Goal: Task Accomplishment & Management: Use online tool/utility

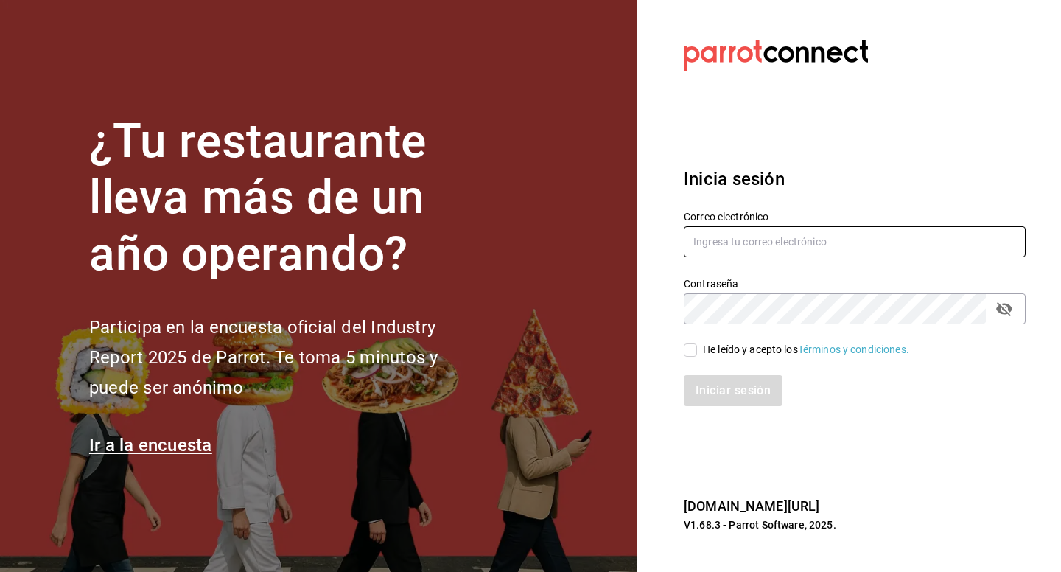
type input "P"
type input "[EMAIL_ADDRESS][DOMAIN_NAME]"
click at [1006, 317] on icon "passwordField" at bounding box center [1004, 309] width 18 height 18
click at [690, 343] on input "He leído y acepto los Términos y condiciones." at bounding box center [690, 349] width 13 height 13
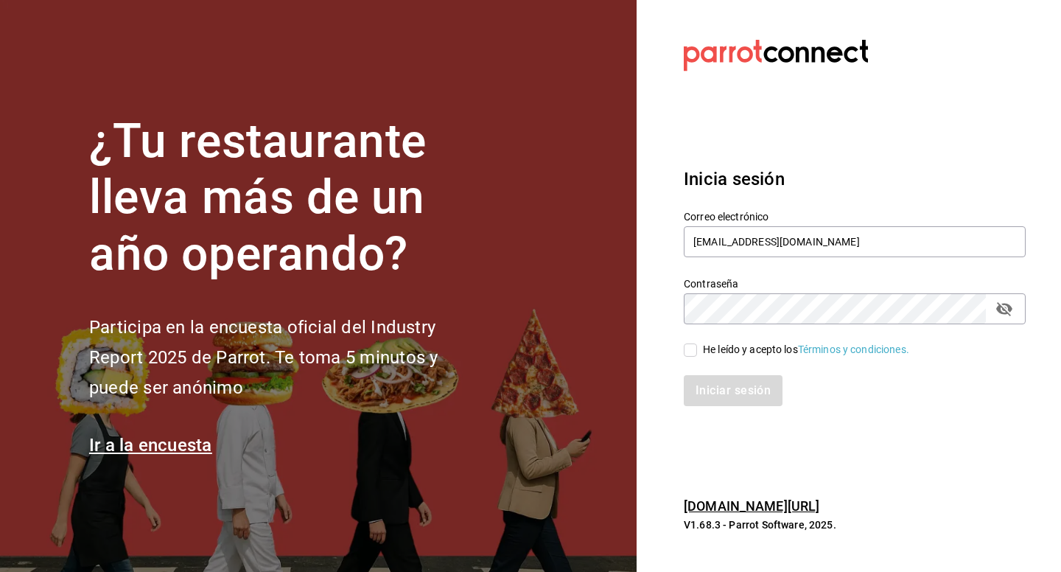
checkbox input "true"
click at [704, 383] on button "Iniciar sesión" at bounding box center [734, 390] width 100 height 31
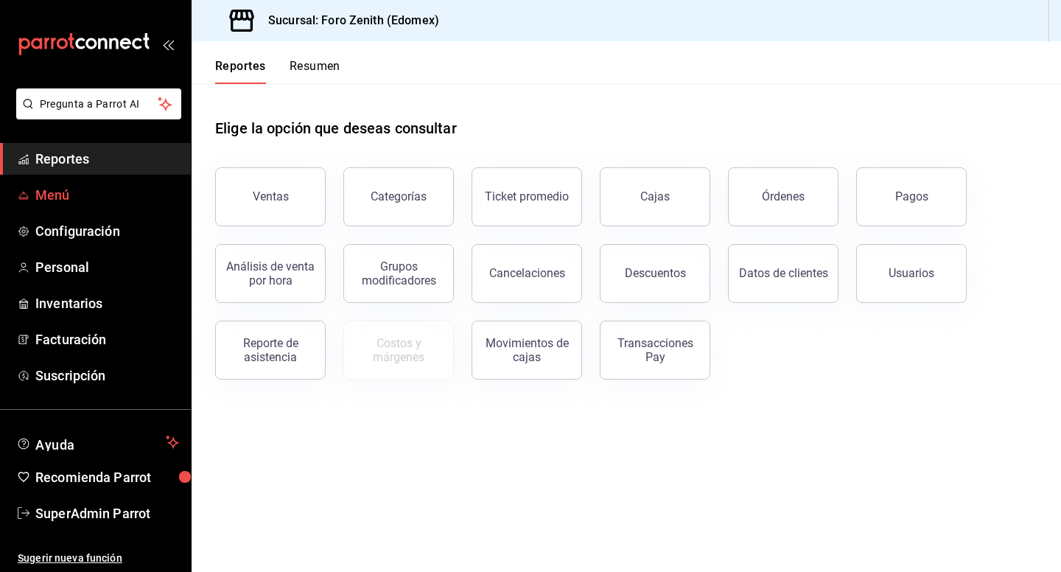
click at [71, 198] on span "Menú" at bounding box center [107, 195] width 144 height 20
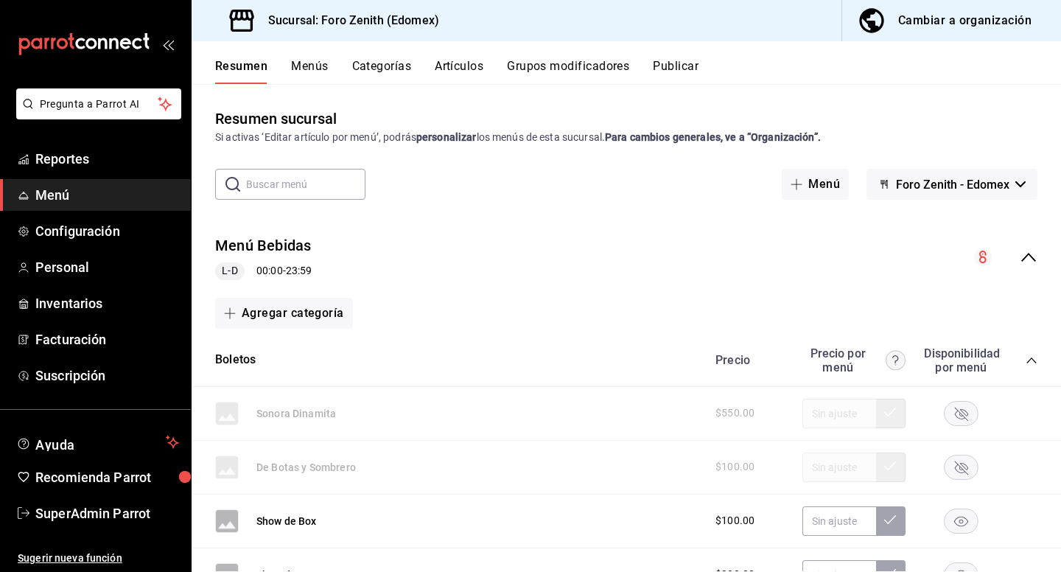
scroll to position [79, 0]
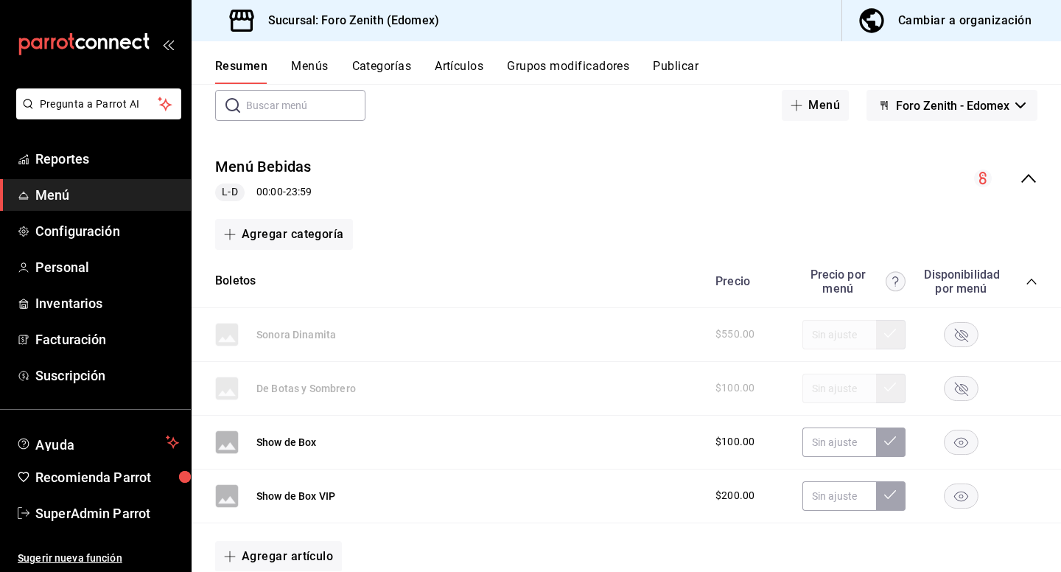
click at [464, 56] on div "Resumen Menús Categorías Artículos Grupos modificadores Publicar" at bounding box center [626, 62] width 869 height 43
click at [970, 448] on rect "button" at bounding box center [962, 442] width 34 height 24
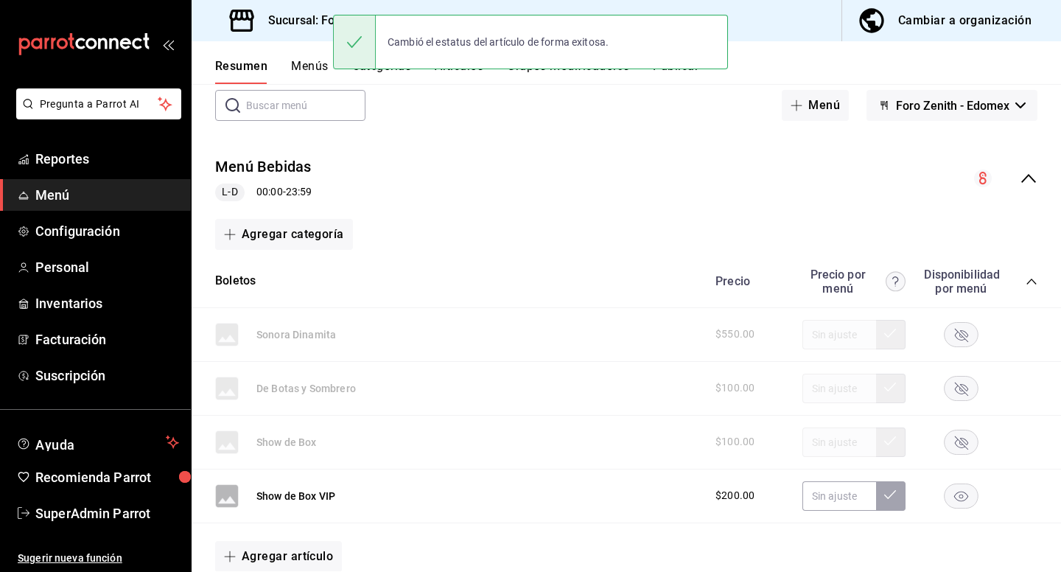
click at [967, 497] on icon "button" at bounding box center [961, 496] width 14 height 10
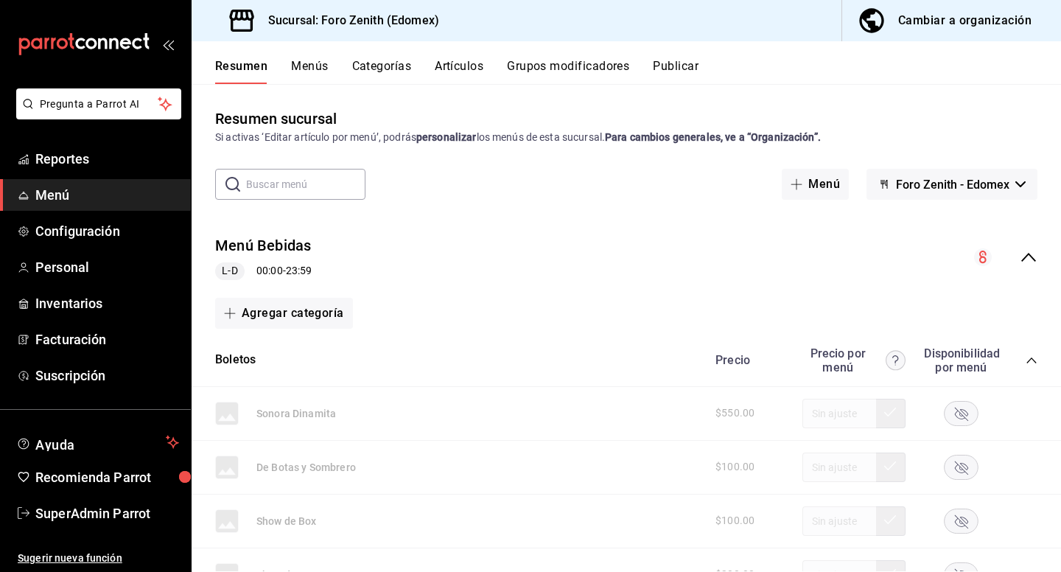
scroll to position [0, 0]
click at [310, 66] on button "Menús" at bounding box center [309, 71] width 37 height 25
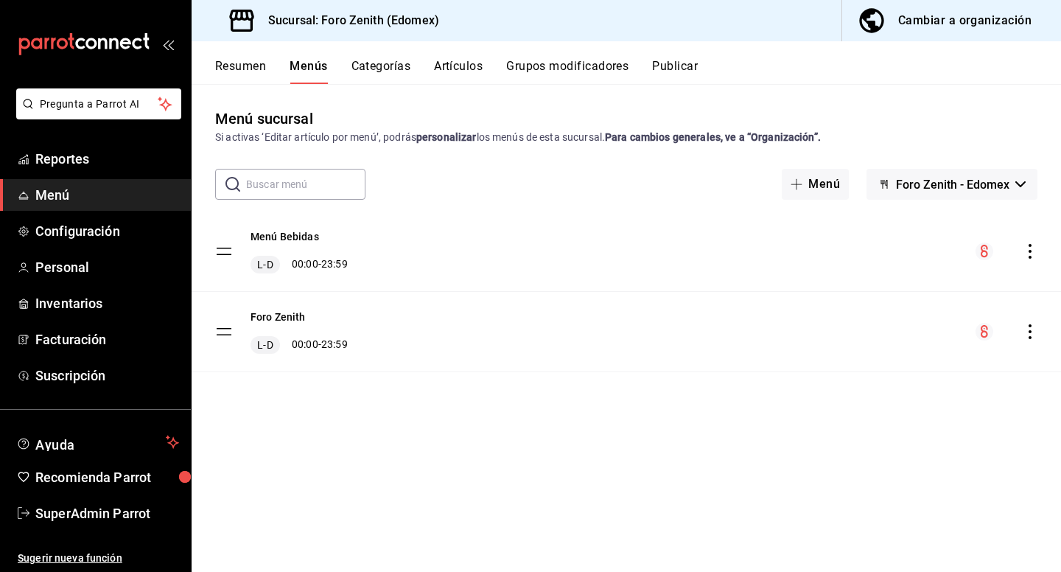
click at [376, 66] on button "Categorías" at bounding box center [381, 71] width 60 height 25
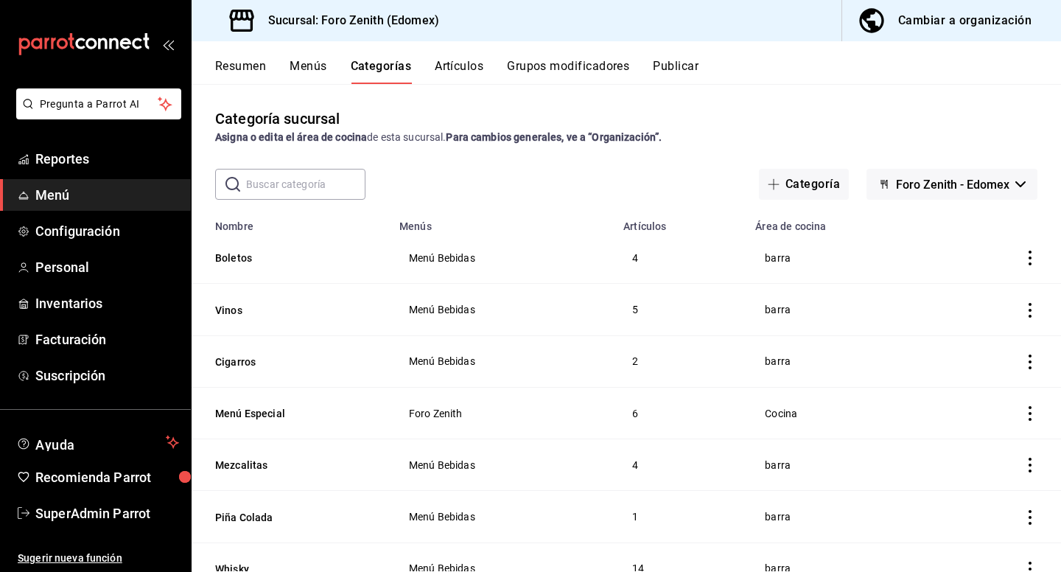
click at [463, 65] on button "Artículos" at bounding box center [459, 71] width 49 height 25
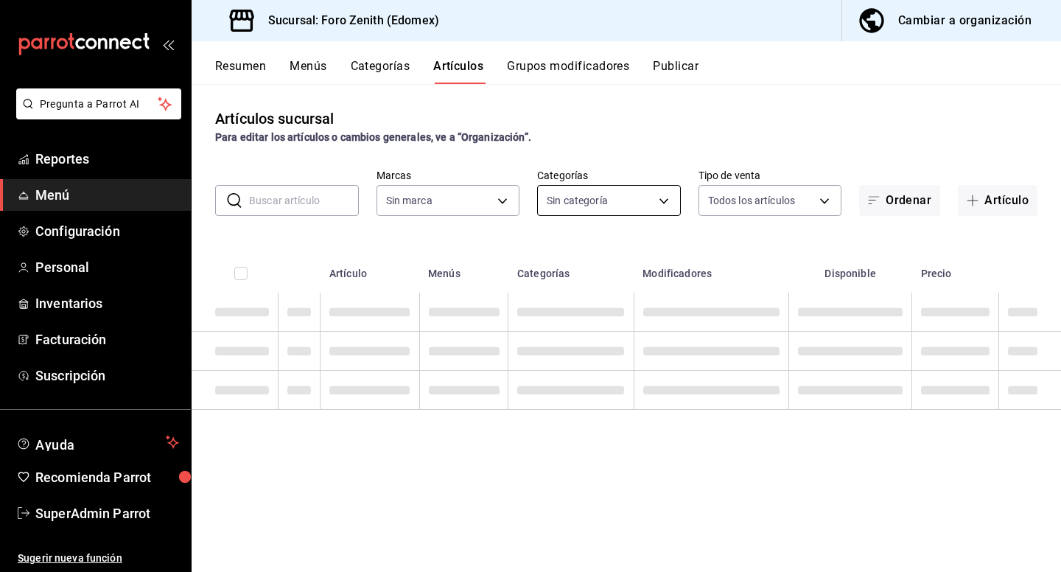
type input "e2ae1cab-f8f4-4fc3-86ef-ad035eec6536"
type input "44a21590-8361-4679-a842-beab8b016398,3cbe274f-4853-4aa7-82a1-999e2f15f3c2,8849a…"
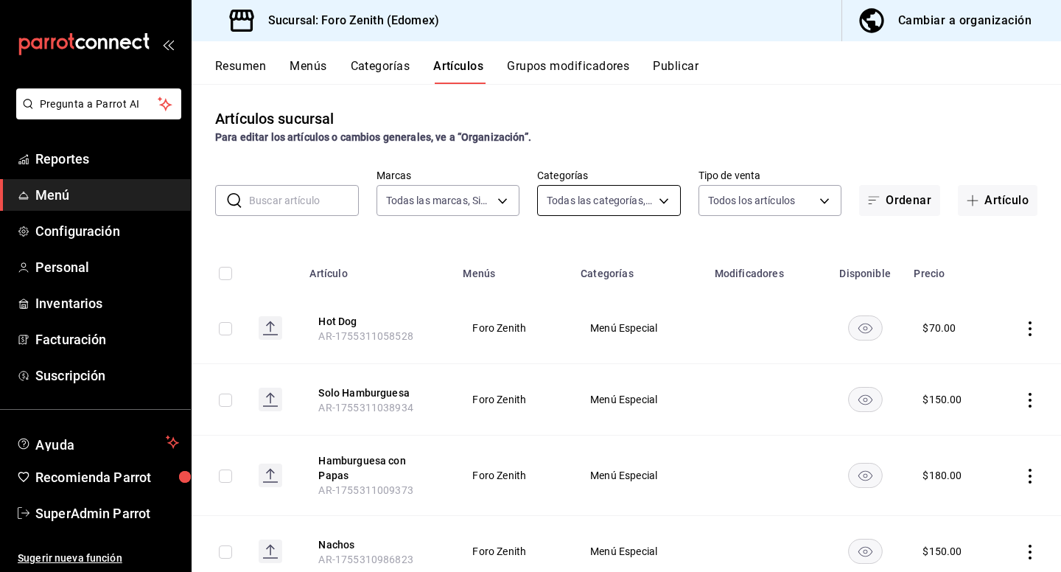
click at [669, 204] on body "Pregunta a Parrot AI Reportes Menú Configuración Personal Inventarios Facturaci…" at bounding box center [530, 286] width 1061 height 572
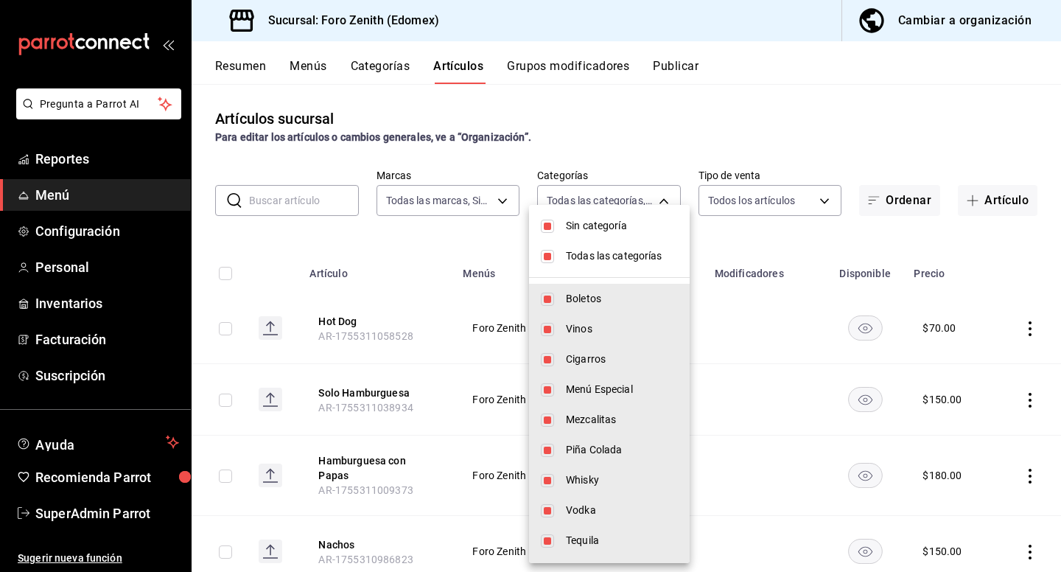
click at [543, 260] on input "checkbox" at bounding box center [547, 256] width 13 height 13
checkbox input "false"
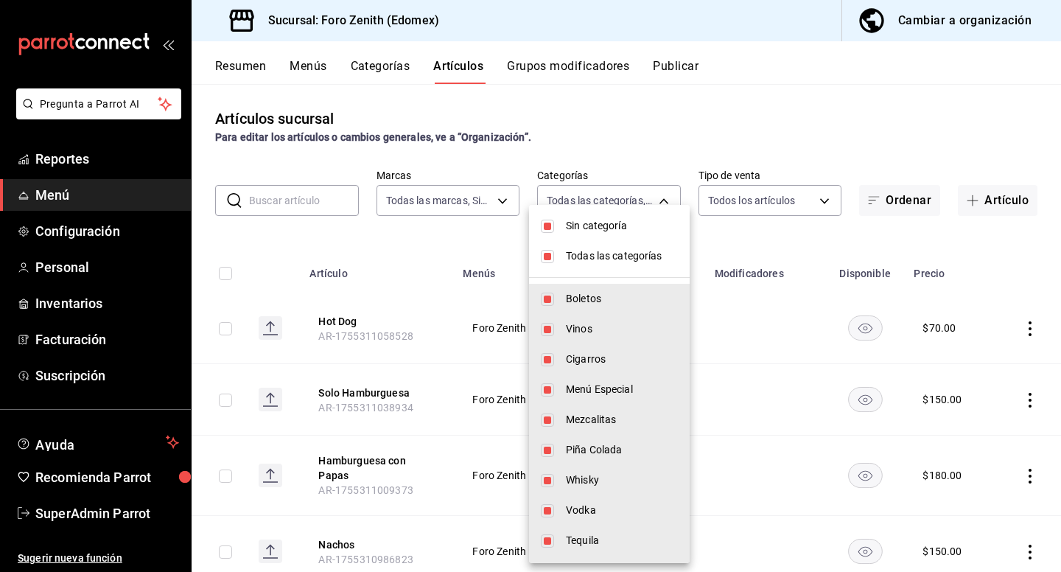
checkbox input "false"
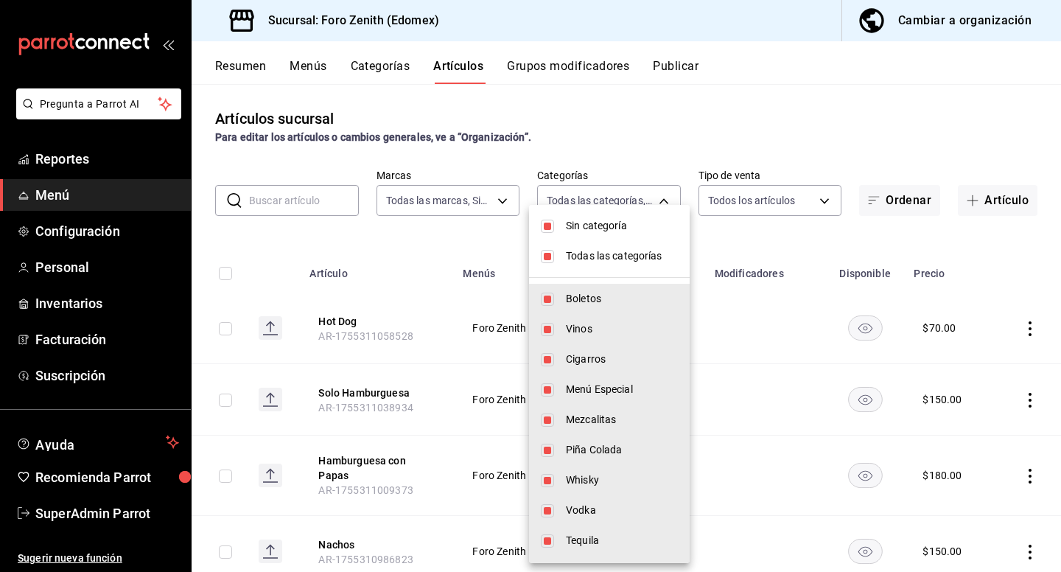
checkbox input "false"
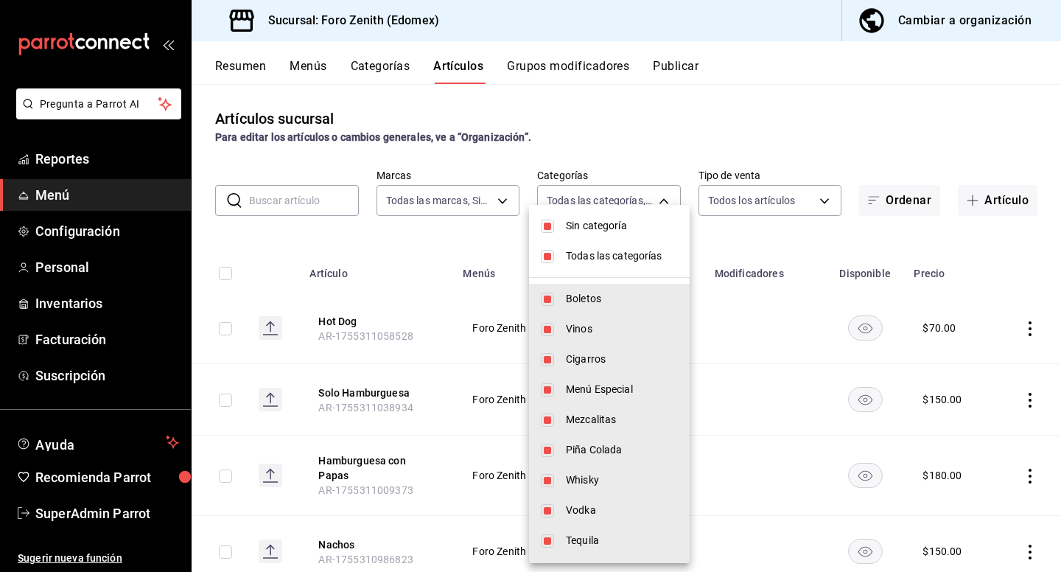
checkbox input "false"
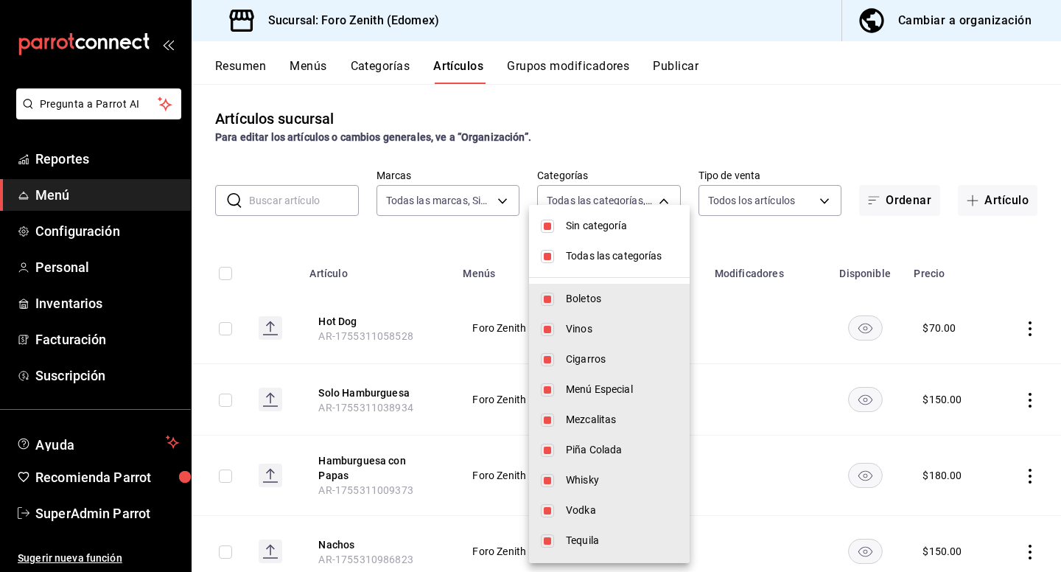
checkbox input "false"
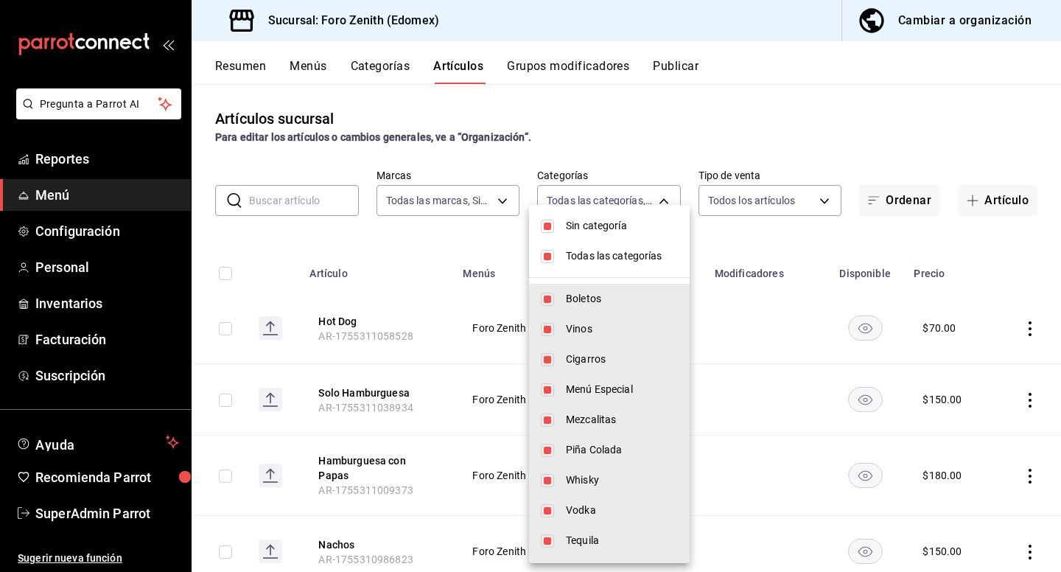
checkbox input "false"
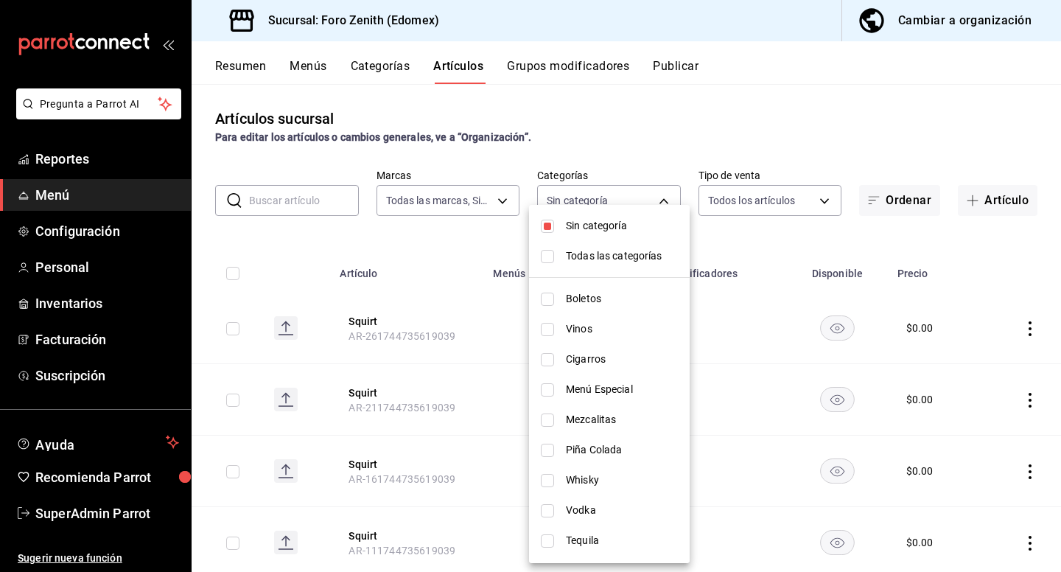
click at [547, 302] on input "checkbox" at bounding box center [547, 298] width 13 height 13
checkbox input "true"
type input "44a21590-8361-4679-a842-beab8b016398"
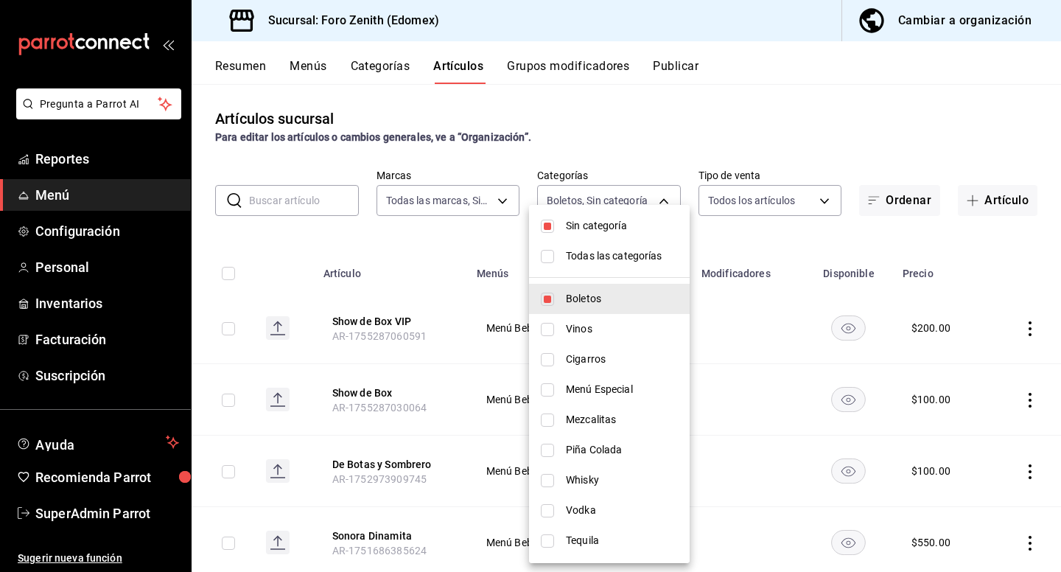
click at [480, 250] on div at bounding box center [530, 286] width 1061 height 572
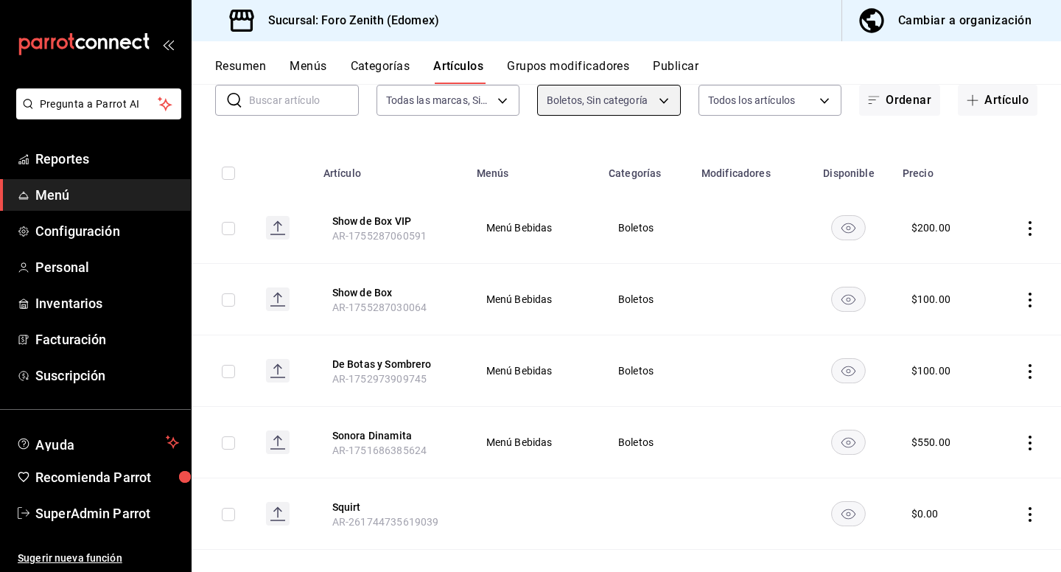
scroll to position [97, 0]
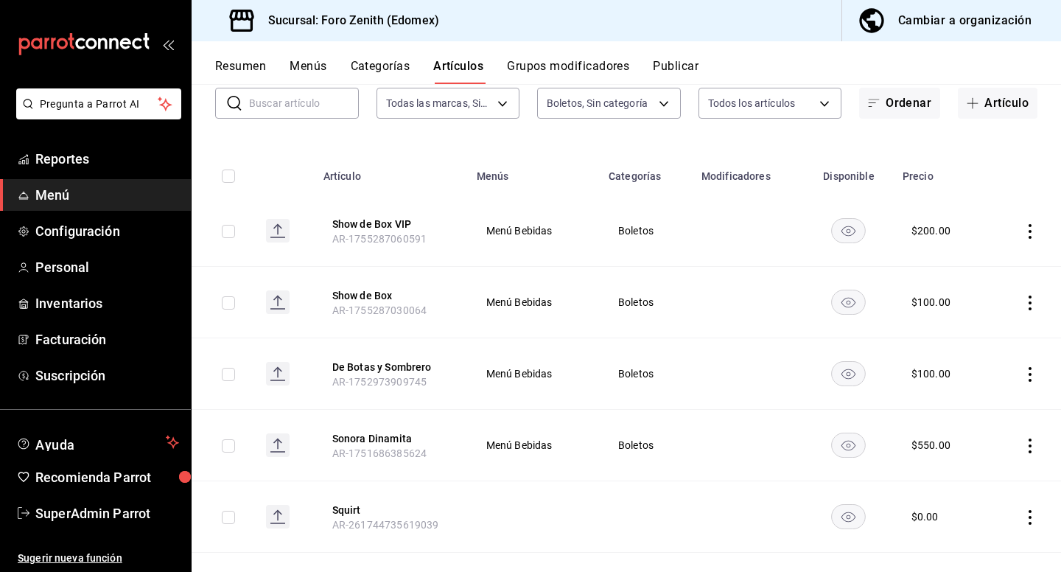
click at [1030, 449] on icon "actions" at bounding box center [1030, 445] width 15 height 15
click at [981, 533] on span "Eliminar" at bounding box center [986, 533] width 38 height 12
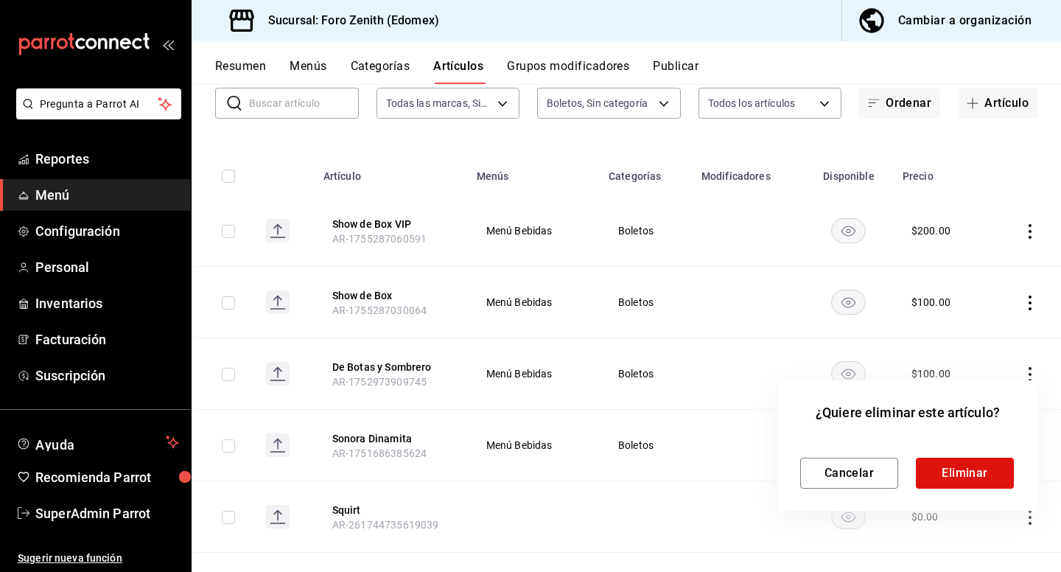
click at [989, 488] on div "¿Quiere eliminar este artículo? Cancelar Eliminar" at bounding box center [907, 445] width 259 height 130
click at [983, 476] on button "Eliminar" at bounding box center [965, 473] width 98 height 31
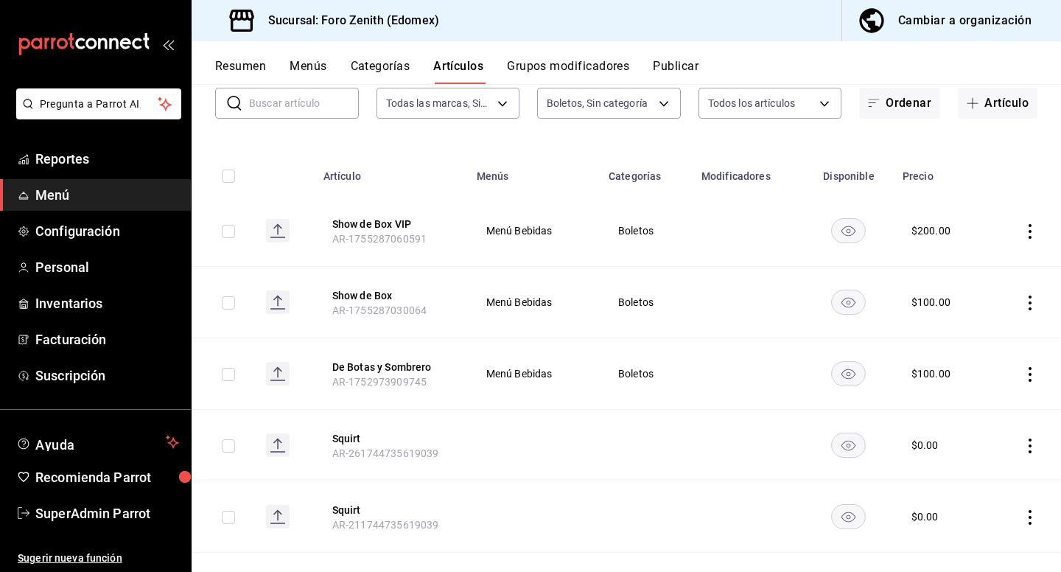
click at [846, 221] on rect "availability-product" at bounding box center [849, 230] width 34 height 24
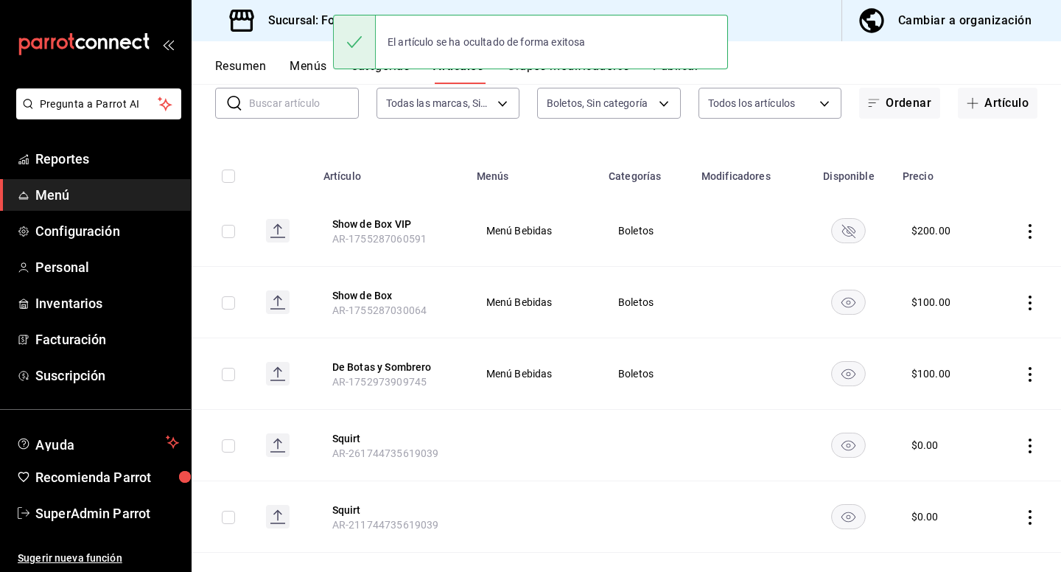
click at [848, 300] on rect "availability-product" at bounding box center [849, 302] width 34 height 24
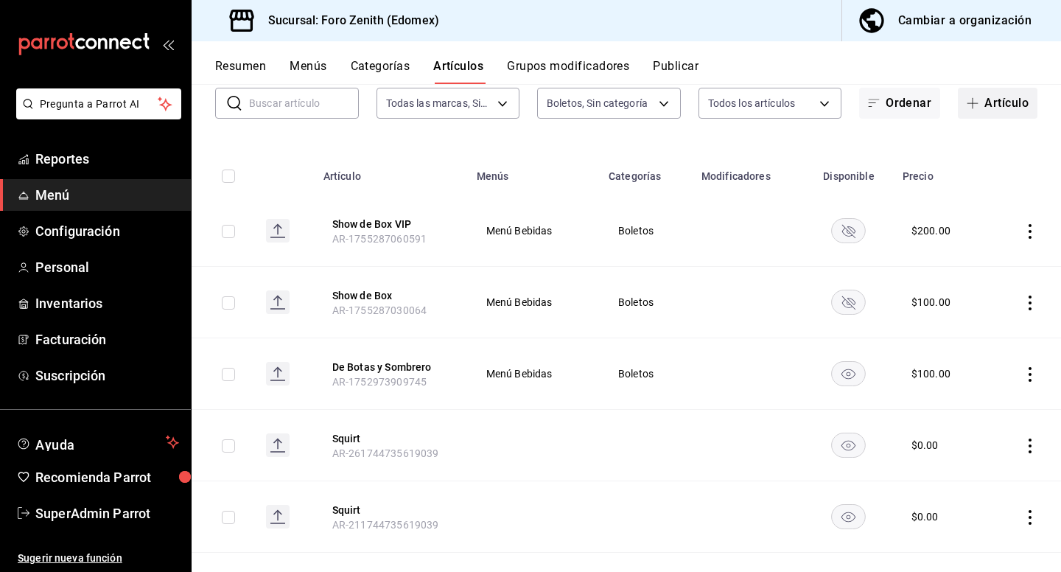
click at [992, 111] on button "Artículo" at bounding box center [998, 103] width 80 height 31
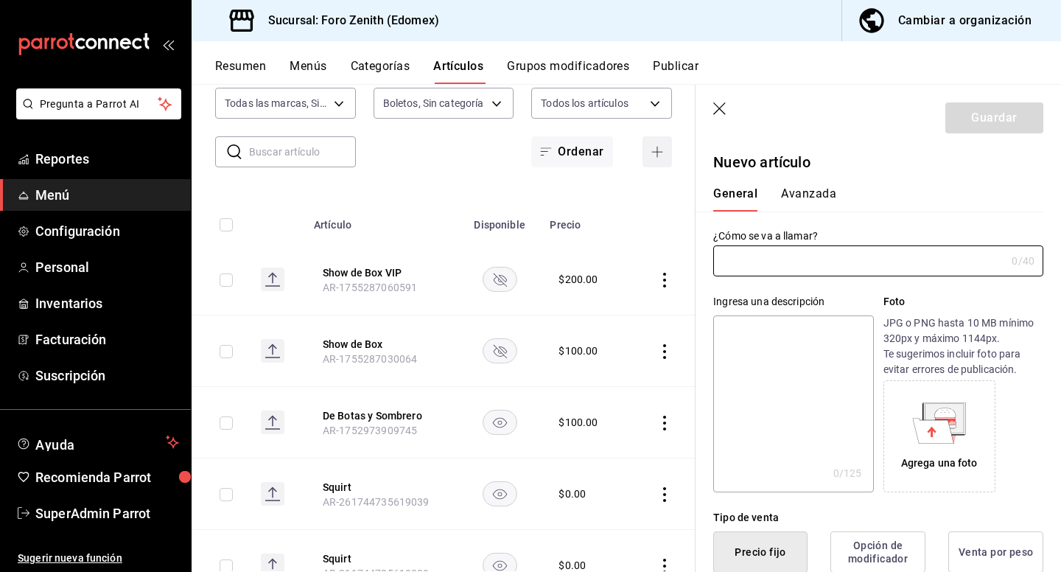
type input "AR-1756000004988"
type input "S"
click at [740, 260] on input "[PERSON_NAME] Up" at bounding box center [859, 260] width 292 height 29
click at [809, 250] on input "Stand Up" at bounding box center [859, 260] width 292 height 29
click at [797, 256] on input "Stand Up" at bounding box center [859, 260] width 292 height 29
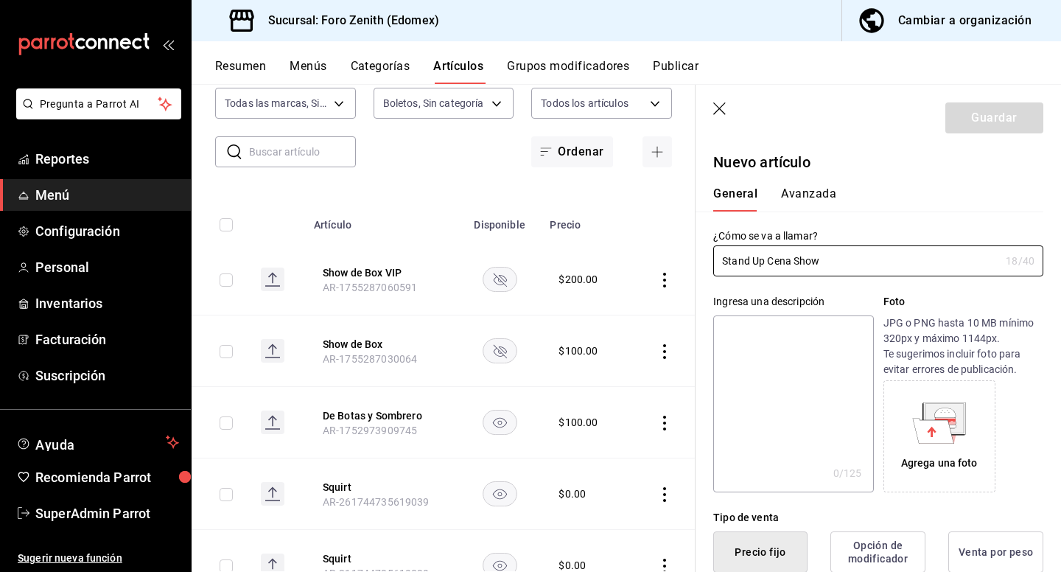
drag, startPoint x: 768, startPoint y: 256, endPoint x: 681, endPoint y: 260, distance: 87.8
click at [681, 260] on main "Artículos sucursal Para editar los artículos o cambios generales, ve a “Organiz…" at bounding box center [626, 328] width 869 height 488
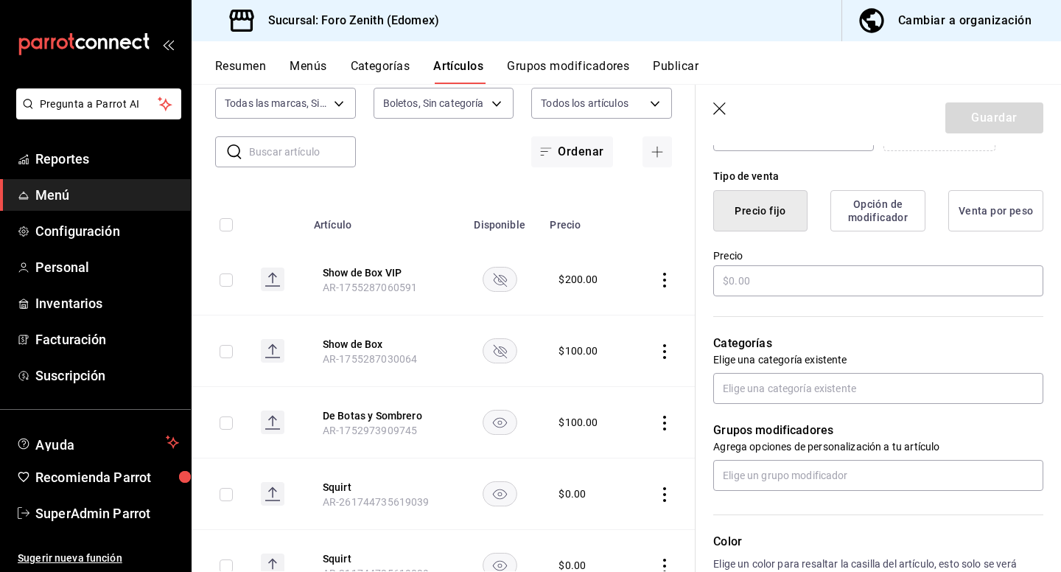
scroll to position [344, 0]
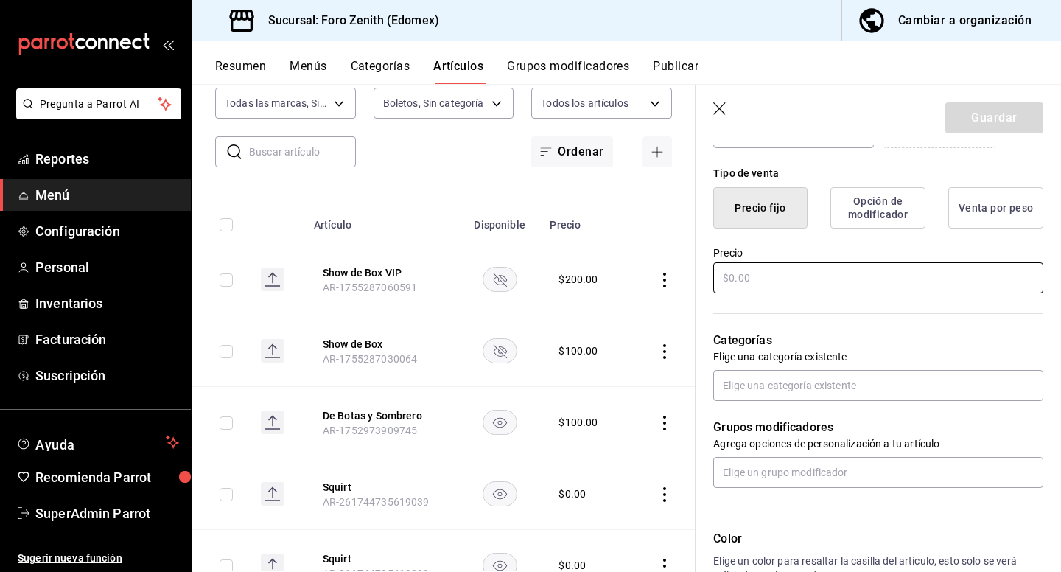
type input "Cena Show"
click at [816, 276] on input "text" at bounding box center [878, 277] width 330 height 31
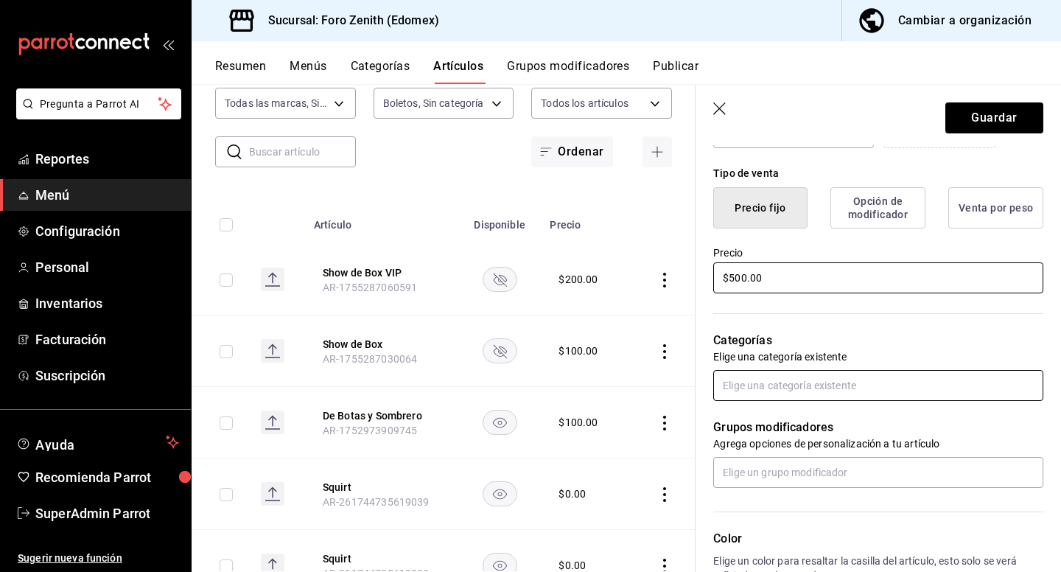
type input "$500.00"
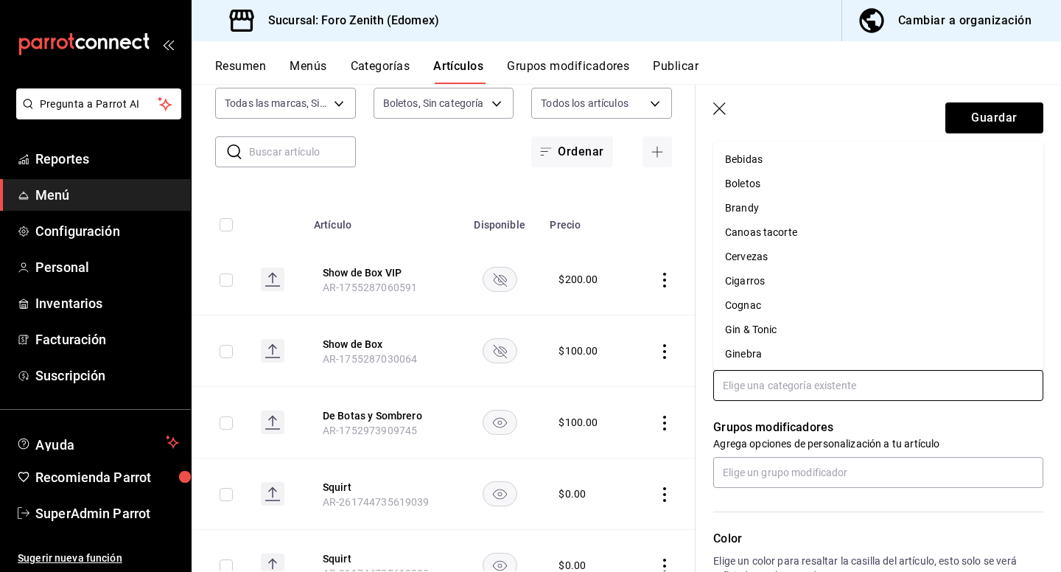
click at [814, 386] on input "text" at bounding box center [878, 385] width 330 height 31
click at [769, 177] on li "Boletos" at bounding box center [878, 184] width 330 height 24
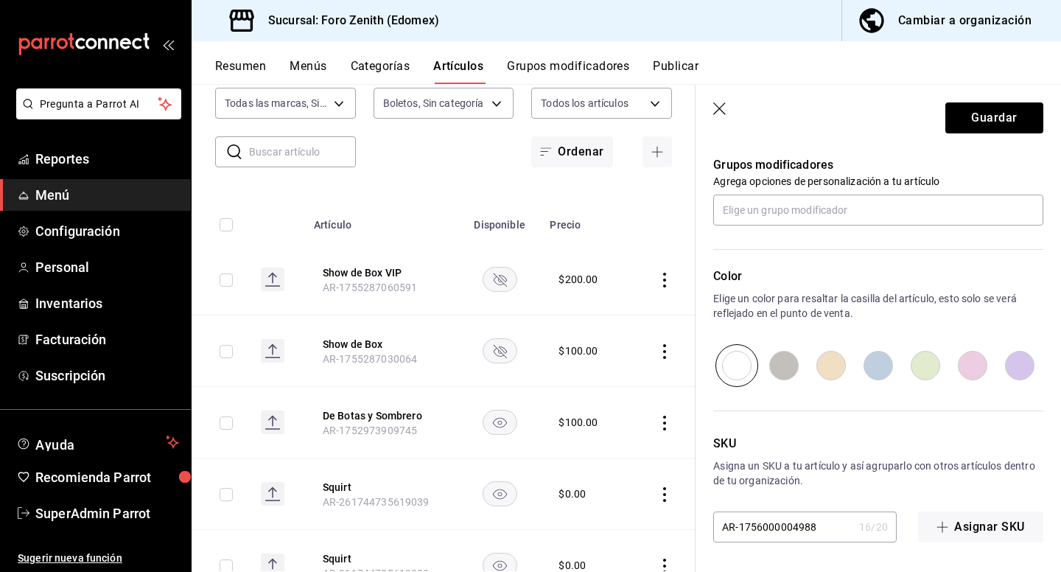
scroll to position [655, 0]
click at [1004, 131] on button "Guardar" at bounding box center [994, 117] width 98 height 31
